Goal: Task Accomplishment & Management: Manage account settings

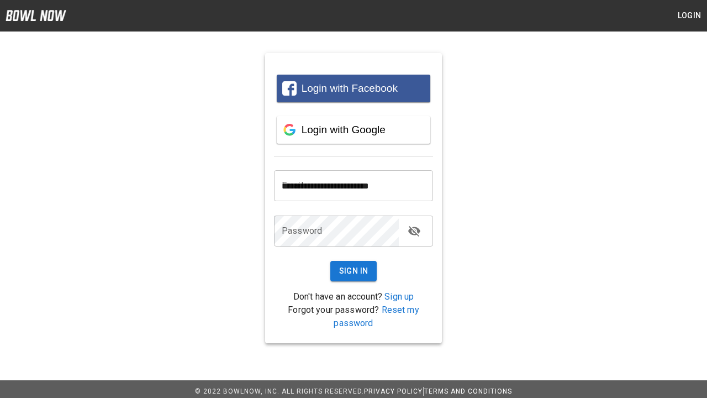
type input "**********"
click at [354, 271] on button "Sign In" at bounding box center [354, 271] width 47 height 20
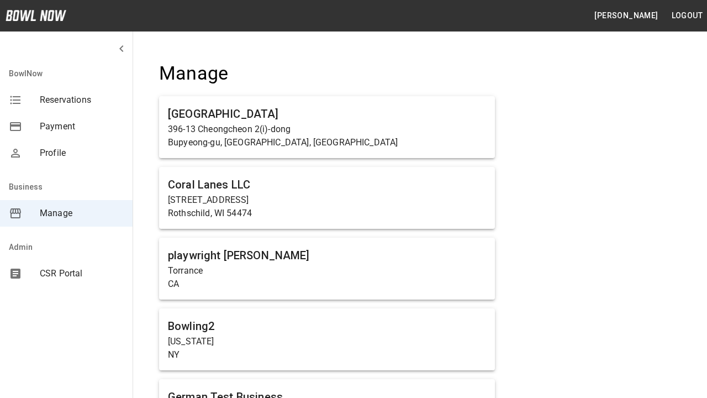
click at [66, 213] on span "Manage" at bounding box center [82, 213] width 84 height 13
